Goal: Information Seeking & Learning: Learn about a topic

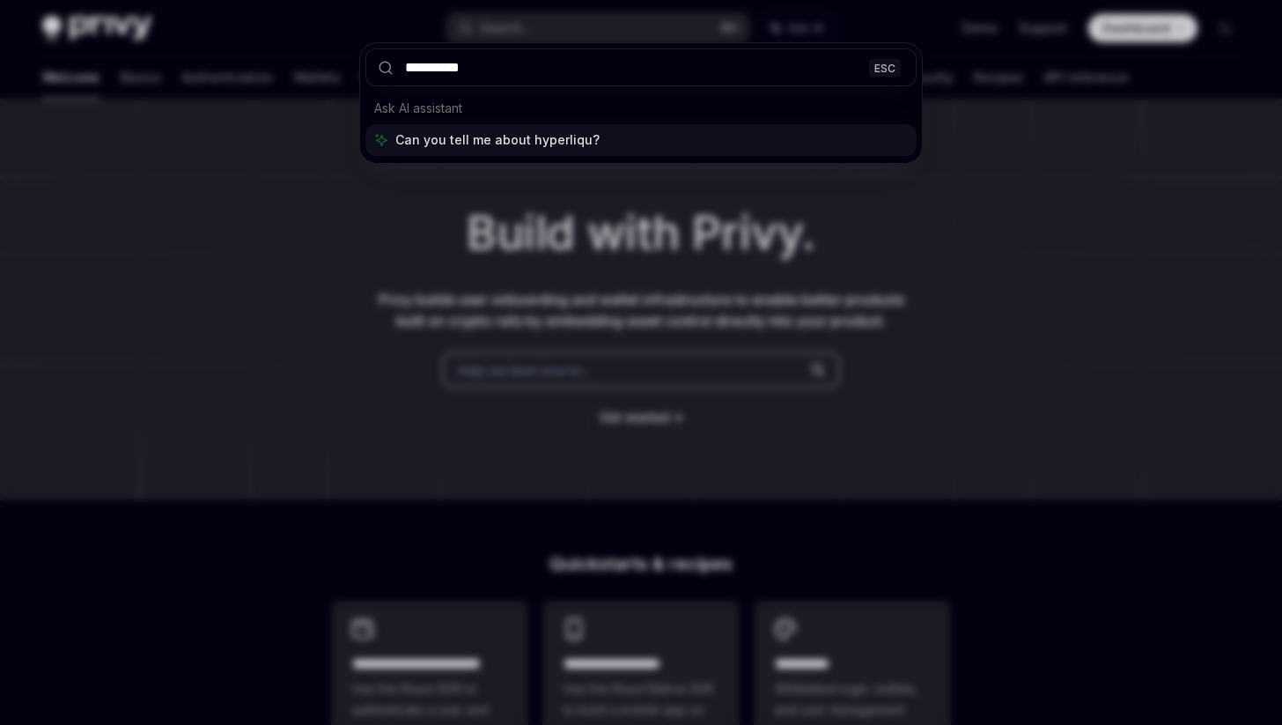
type input "**********"
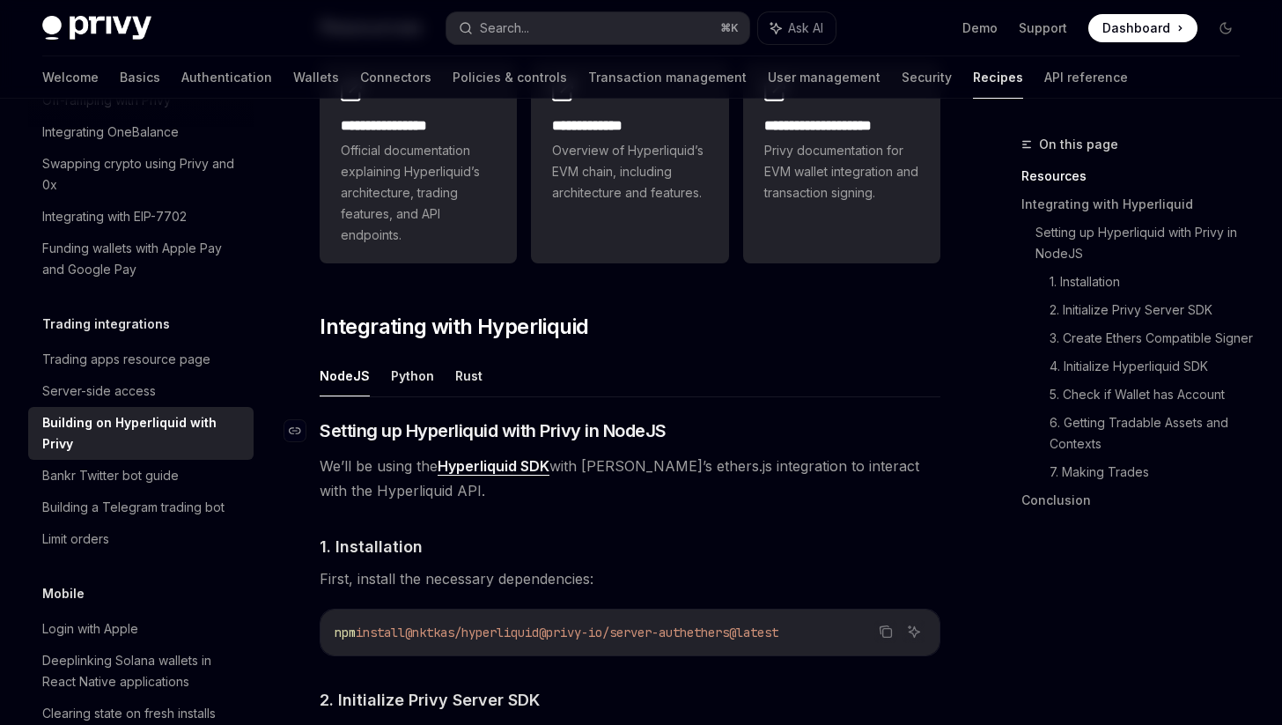
scroll to position [406, 0]
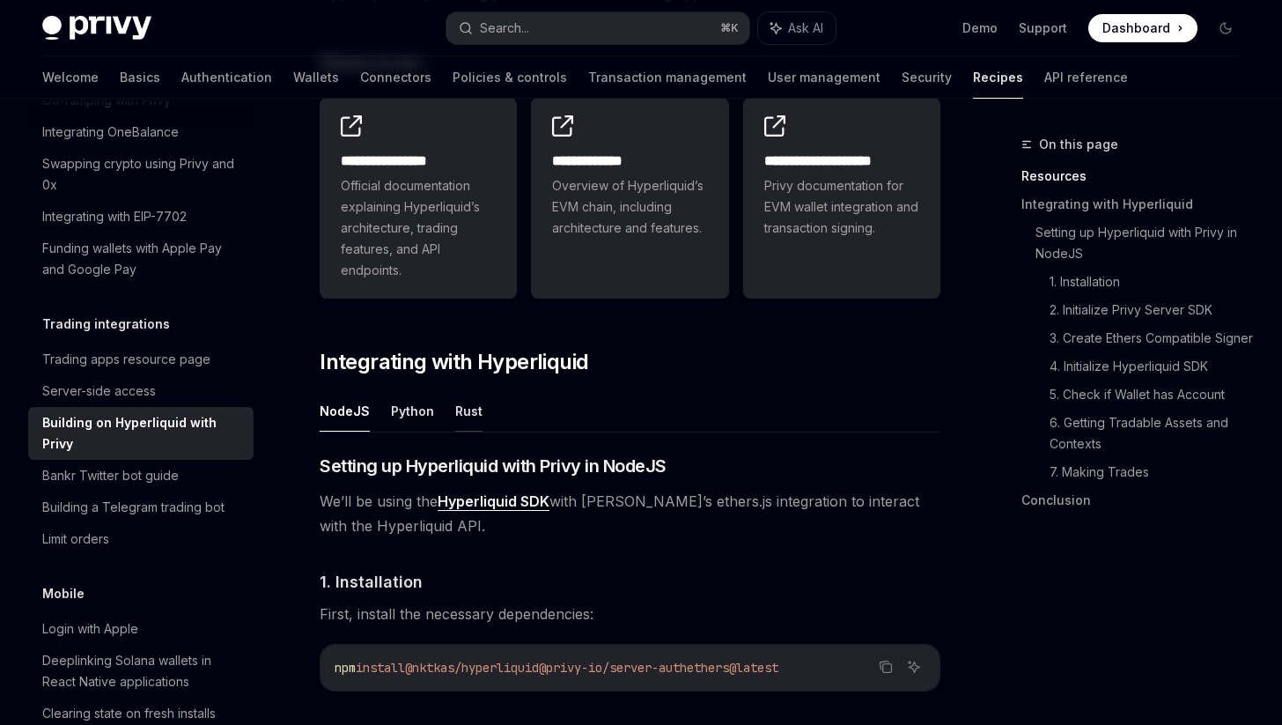
click at [469, 410] on button "Rust" at bounding box center [468, 410] width 27 height 41
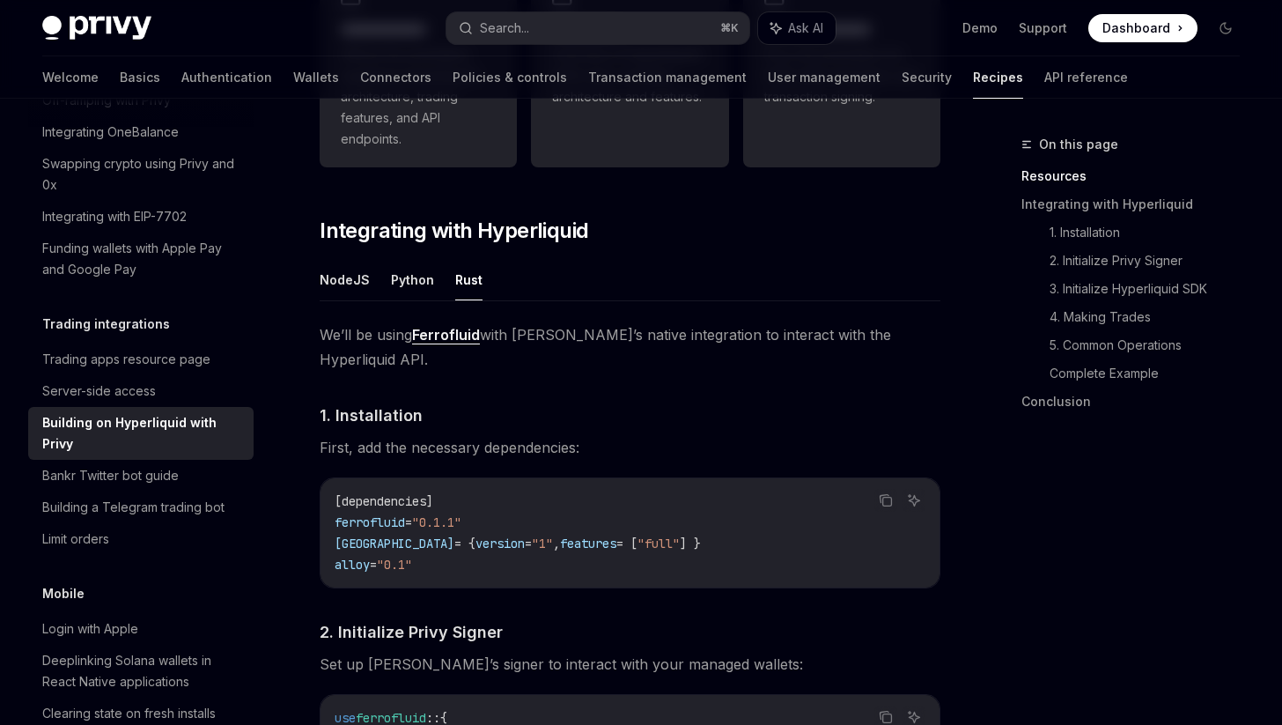
scroll to position [609, 0]
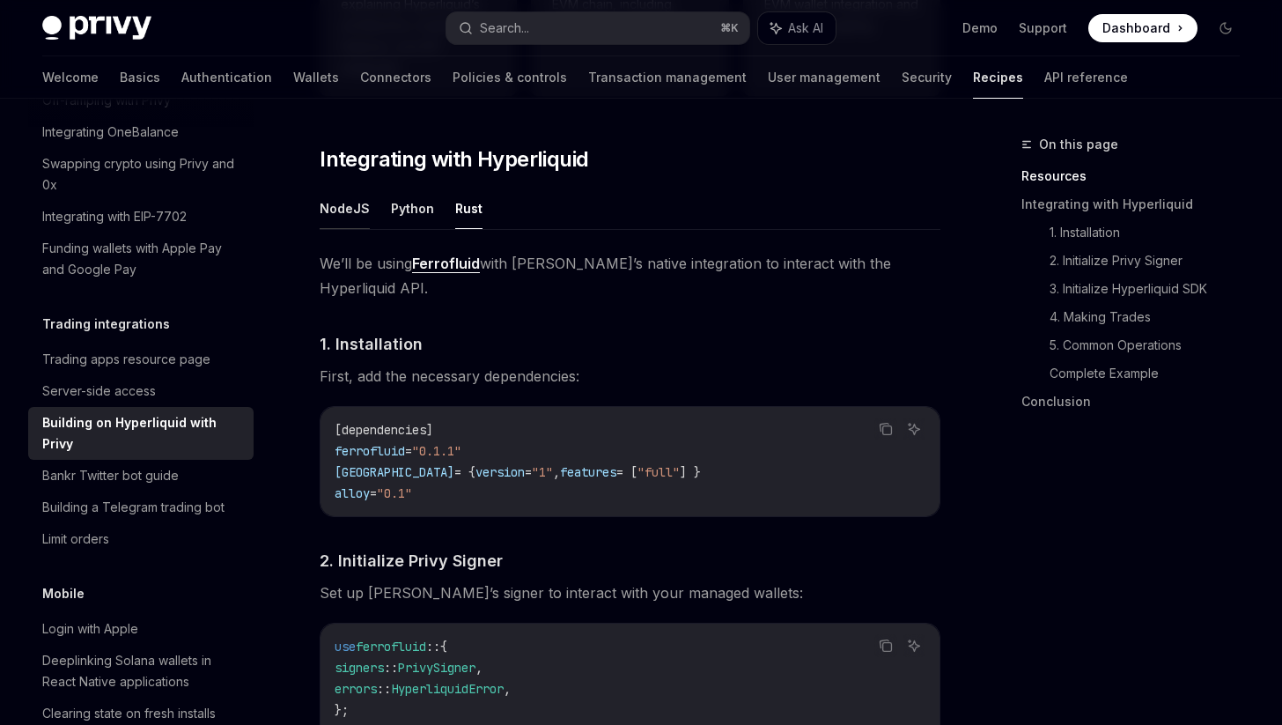
click at [355, 204] on button "NodeJS" at bounding box center [345, 208] width 50 height 41
type textarea "*"
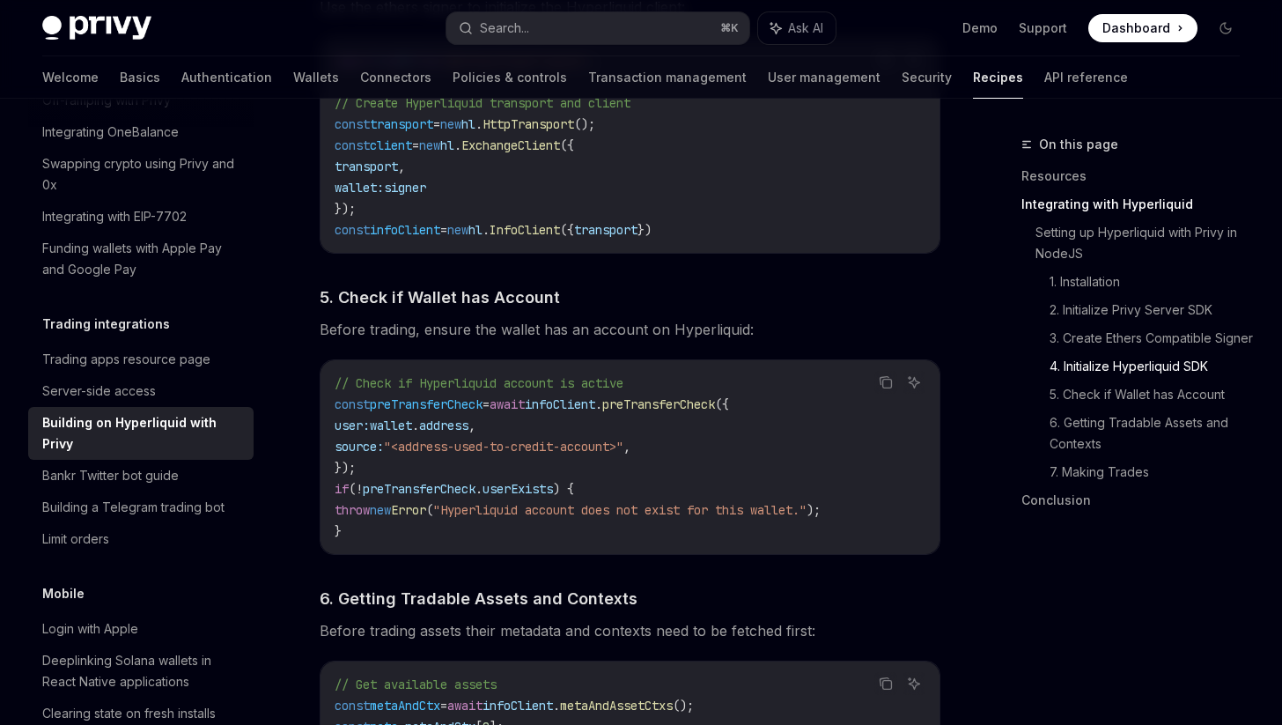
scroll to position [2020, 0]
